Goal: Task Accomplishment & Management: Manage account settings

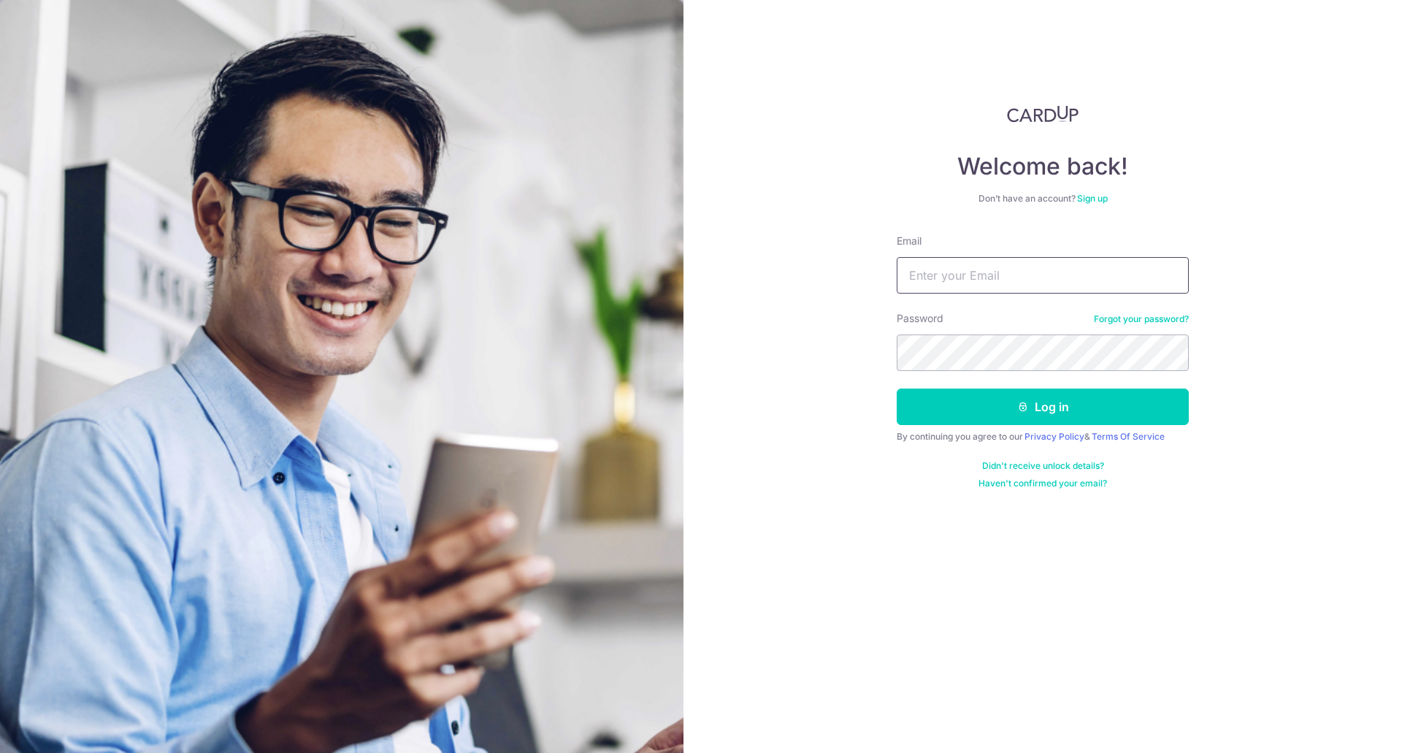
click at [992, 269] on input "Email" at bounding box center [1043, 275] width 292 height 37
type input "[PERSON_NAME][EMAIL_ADDRESS][DOMAIN_NAME]"
click at [1005, 371] on form "Email christabel.kohsy@gmail.com Password Forgot your password? Log in By conti…" at bounding box center [1043, 362] width 292 height 256
click at [1037, 394] on button "Log in" at bounding box center [1043, 406] width 292 height 37
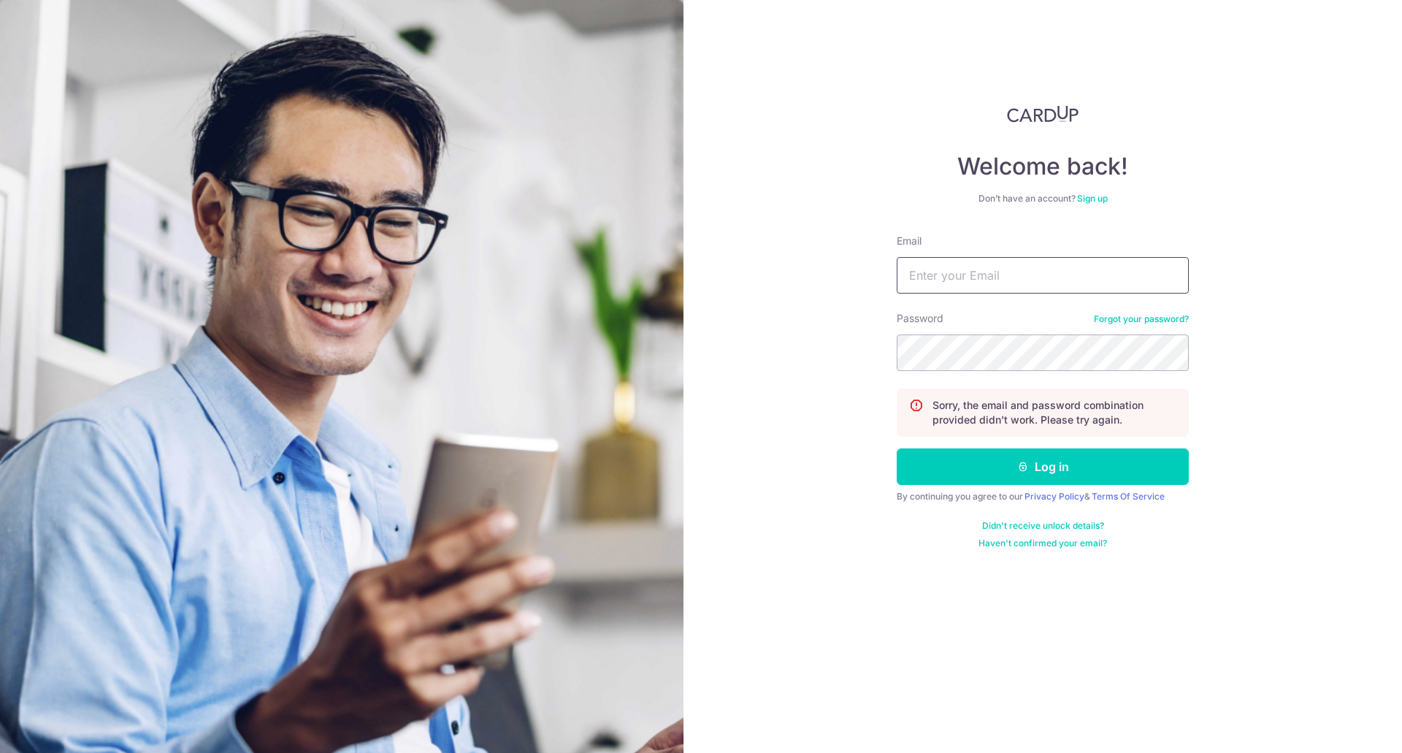
click at [1076, 276] on input "Email" at bounding box center [1043, 275] width 292 height 37
type input "[PERSON_NAME][EMAIL_ADDRESS][DOMAIN_NAME]"
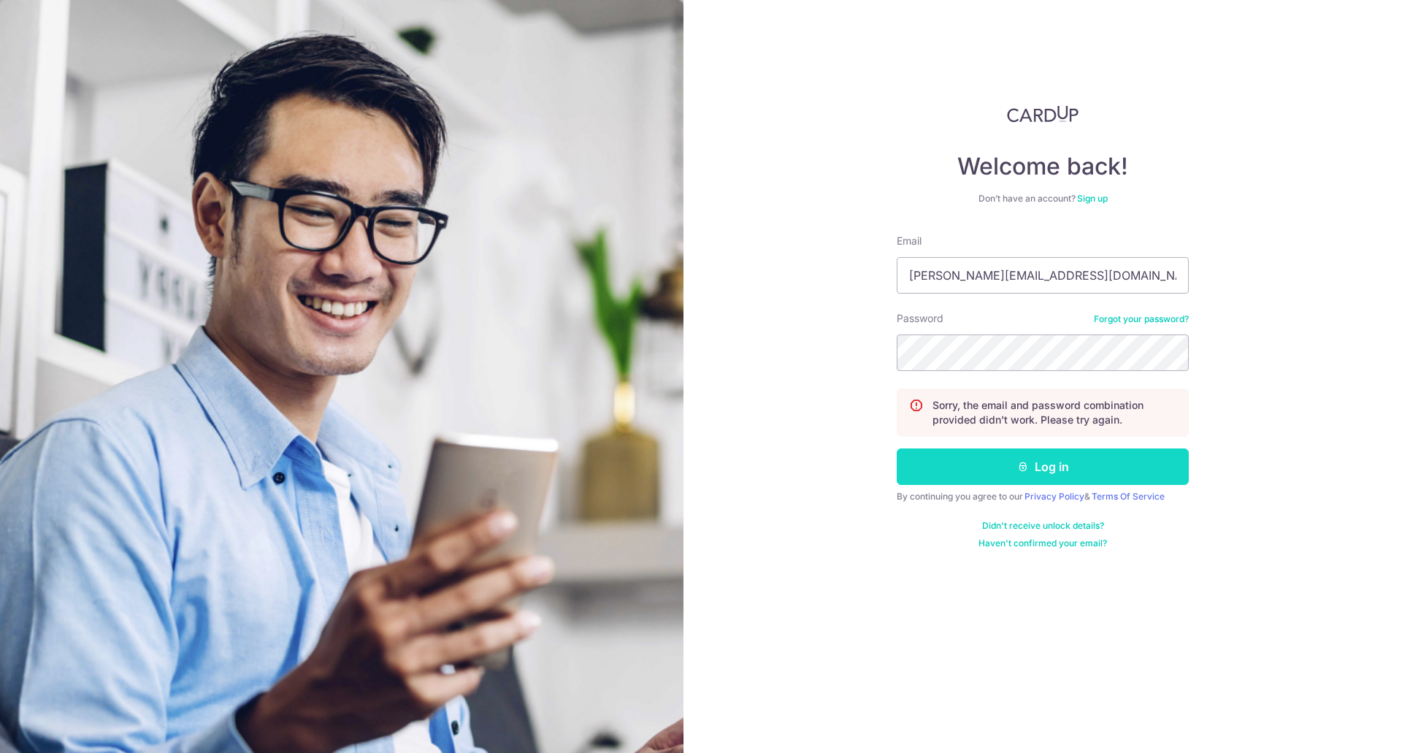
click at [1072, 457] on button "Log in" at bounding box center [1043, 466] width 292 height 37
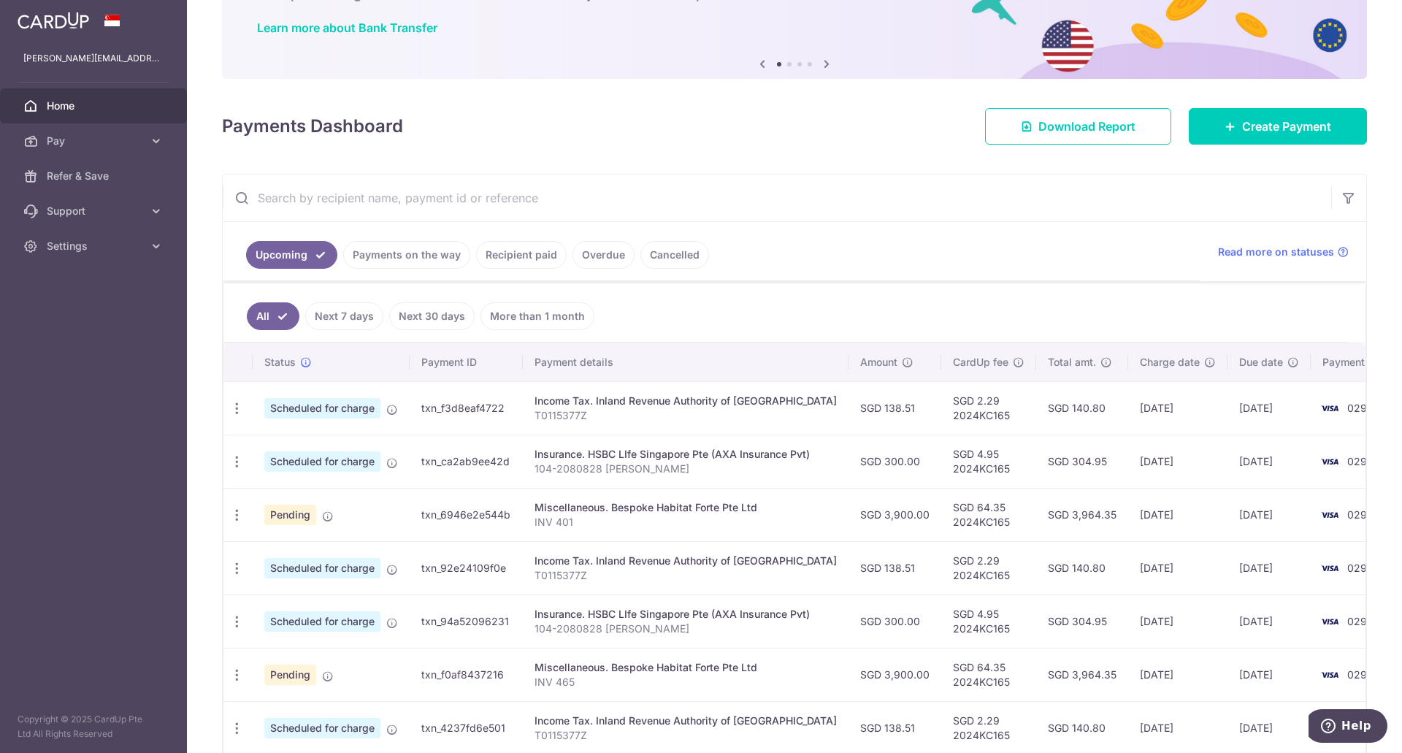
scroll to position [115, 0]
